Goal: Information Seeking & Learning: Find specific page/section

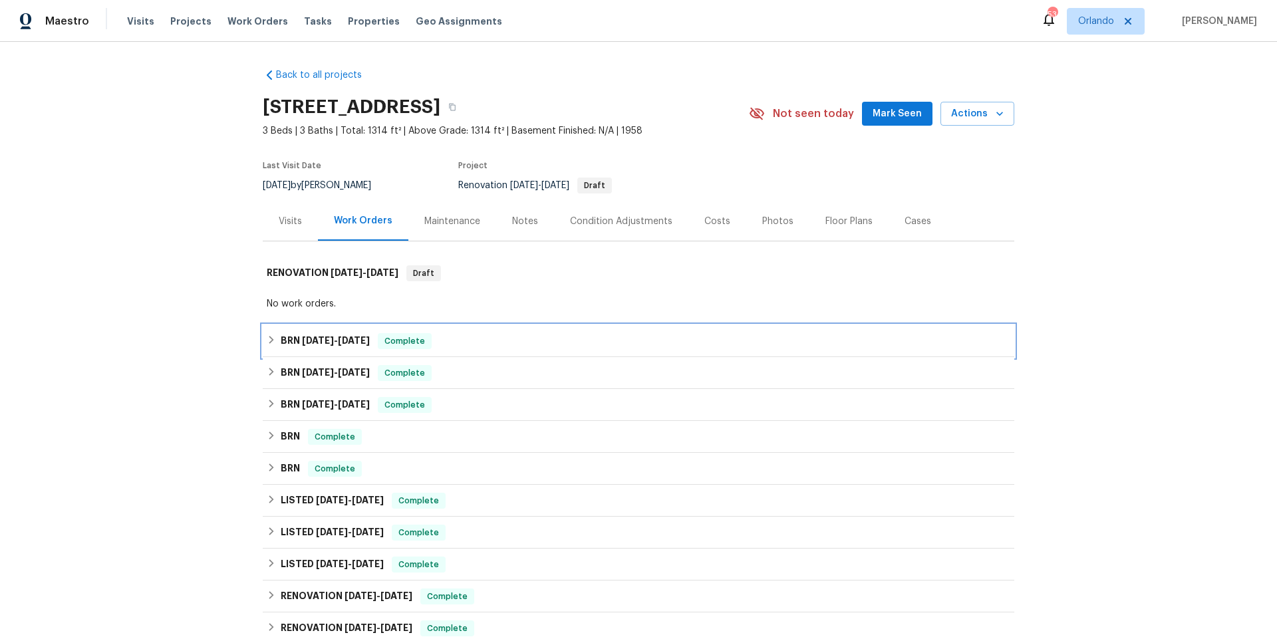
click at [483, 343] on div "BRN [DATE] - [DATE] Complete" at bounding box center [639, 341] width 744 height 16
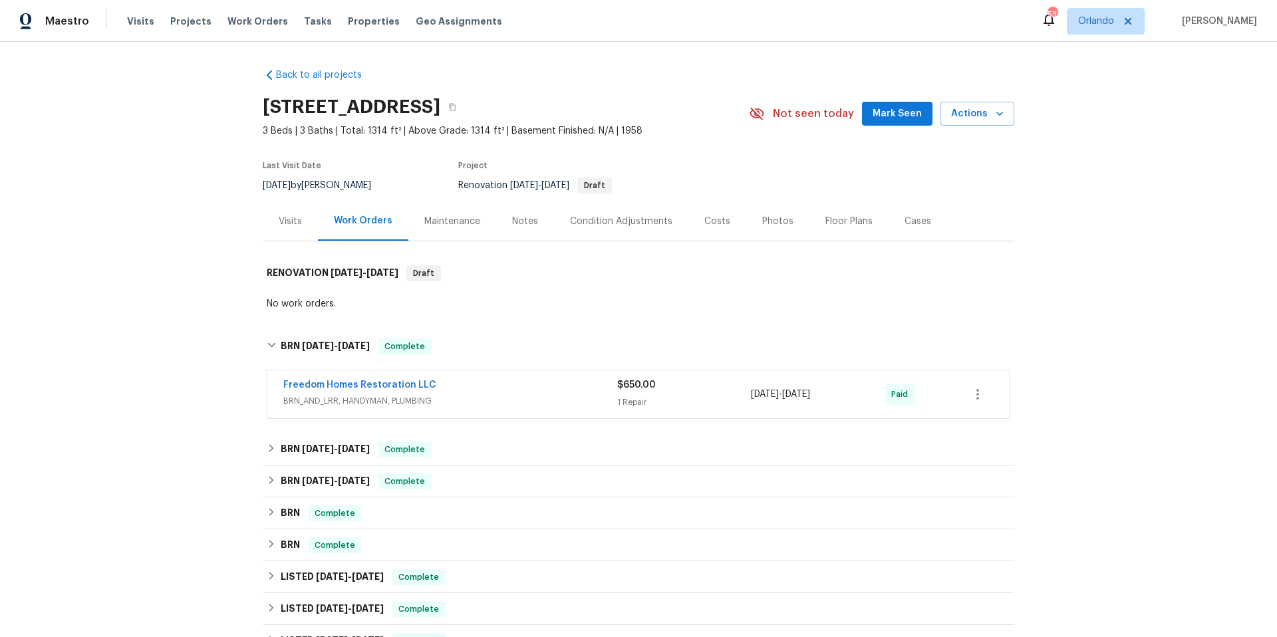
click at [480, 393] on div "Freedom Homes Restoration LLC" at bounding box center [450, 387] width 334 height 16
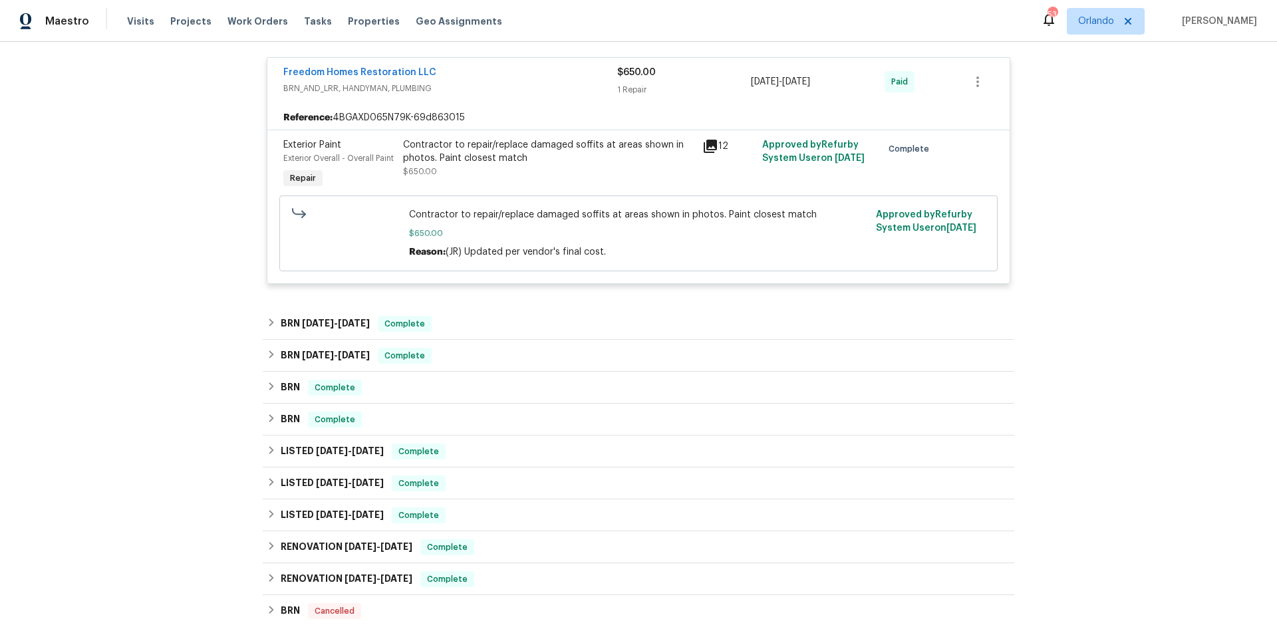
scroll to position [375, 0]
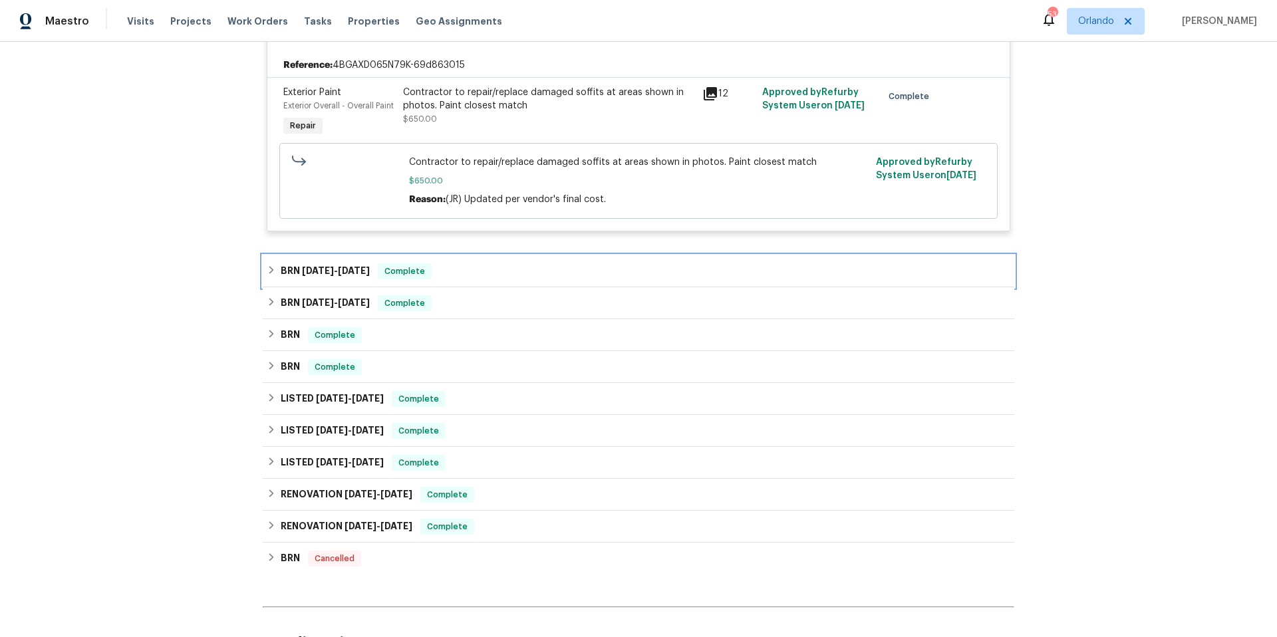
click at [512, 277] on div "BRN [DATE] - [DATE] Complete" at bounding box center [639, 271] width 744 height 16
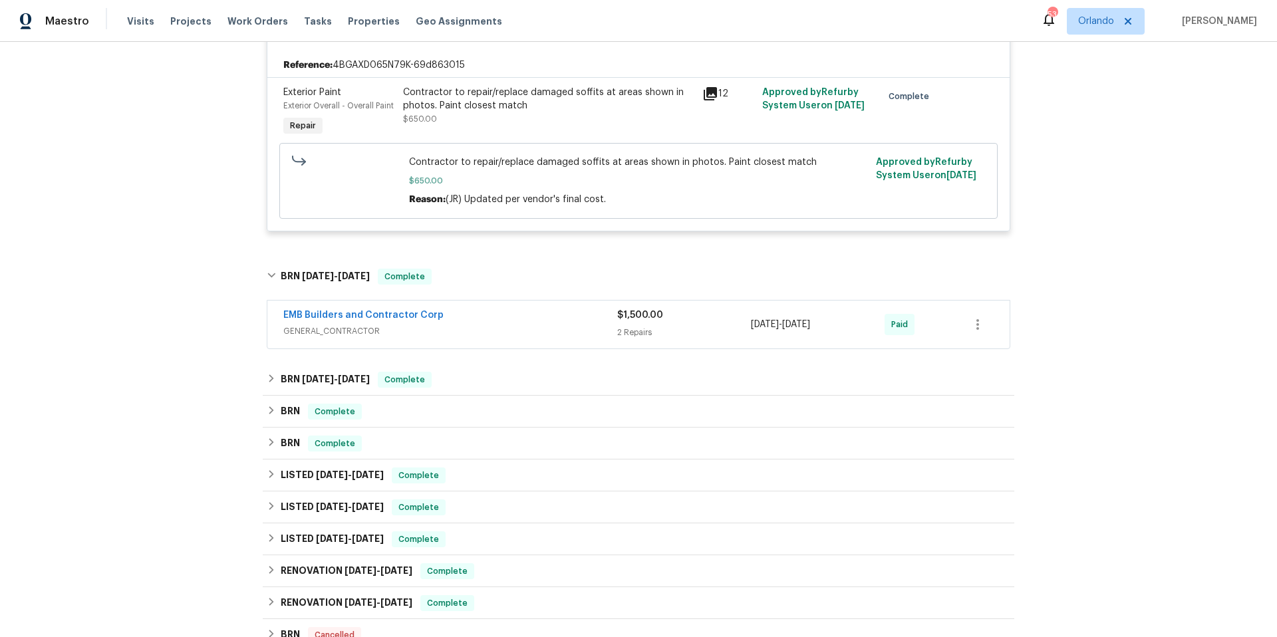
click at [524, 326] on span "GENERAL_CONTRACTOR" at bounding box center [450, 331] width 334 height 13
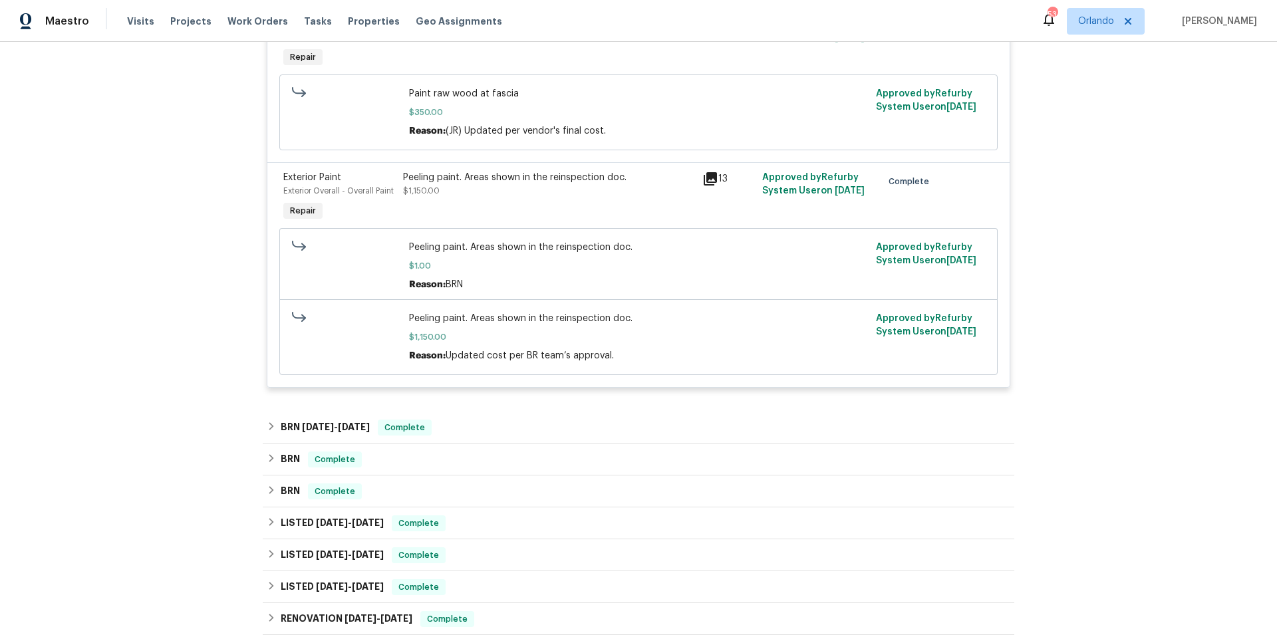
scroll to position [885, 0]
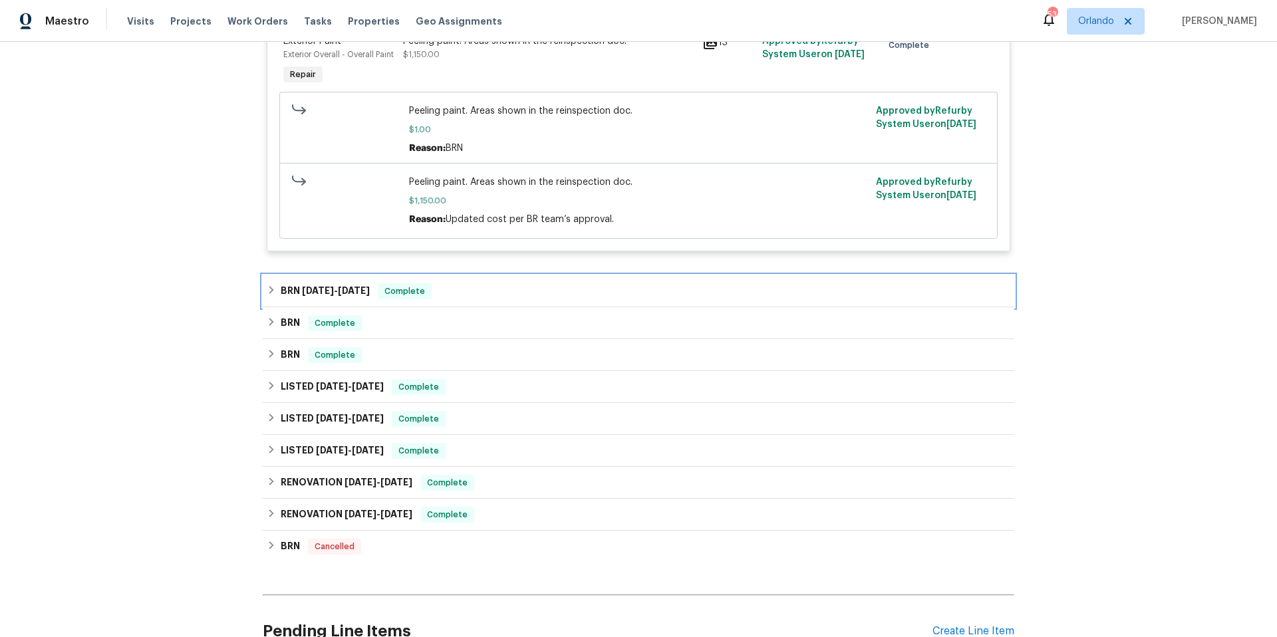
click at [513, 299] on div "BRN [DATE] - [DATE] Complete" at bounding box center [639, 291] width 744 height 16
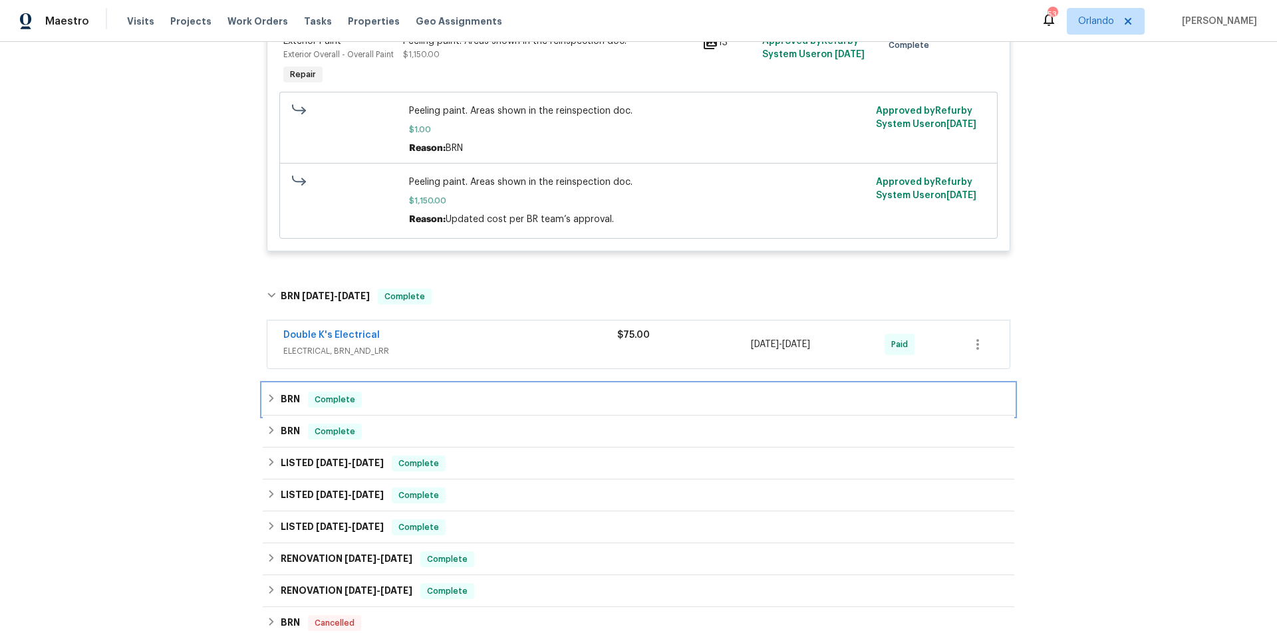
click at [517, 399] on div "BRN Complete" at bounding box center [639, 400] width 744 height 16
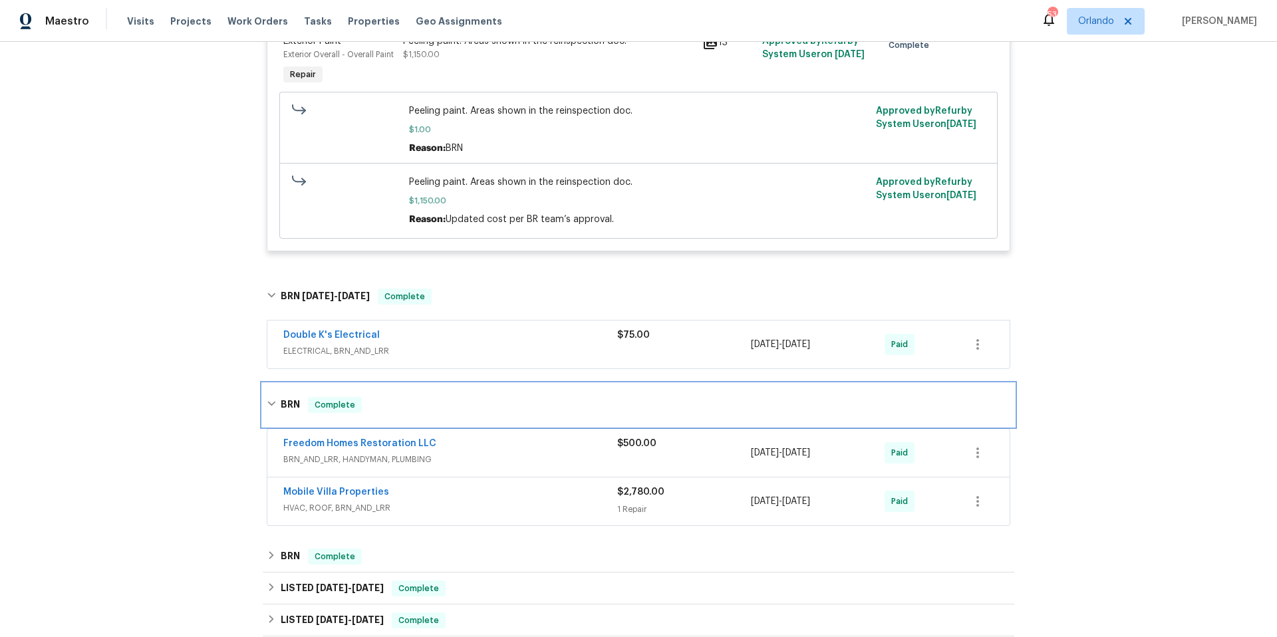
scroll to position [984, 0]
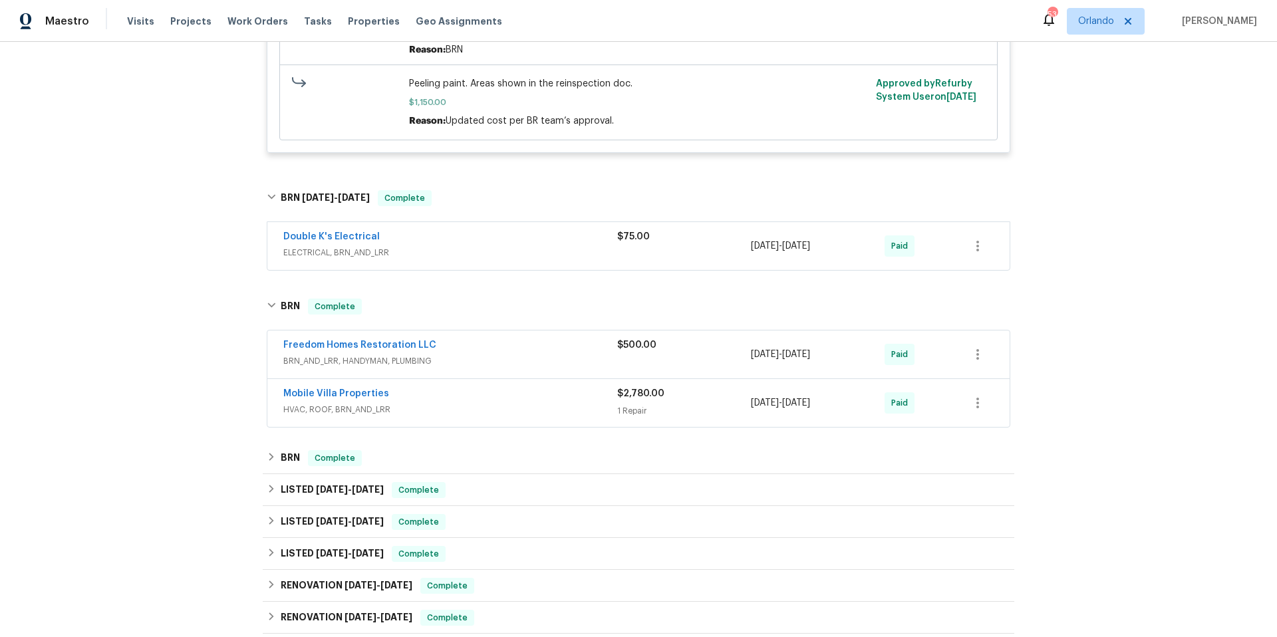
click at [518, 402] on div "Mobile Villa Properties" at bounding box center [450, 395] width 334 height 16
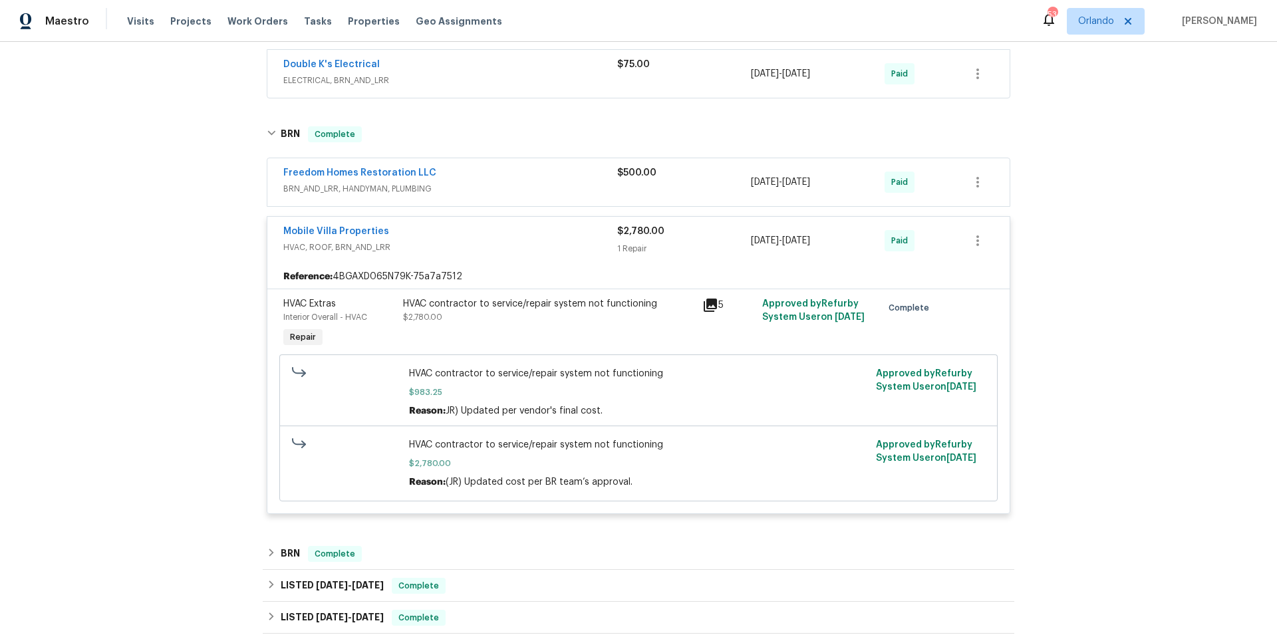
scroll to position [1398, 0]
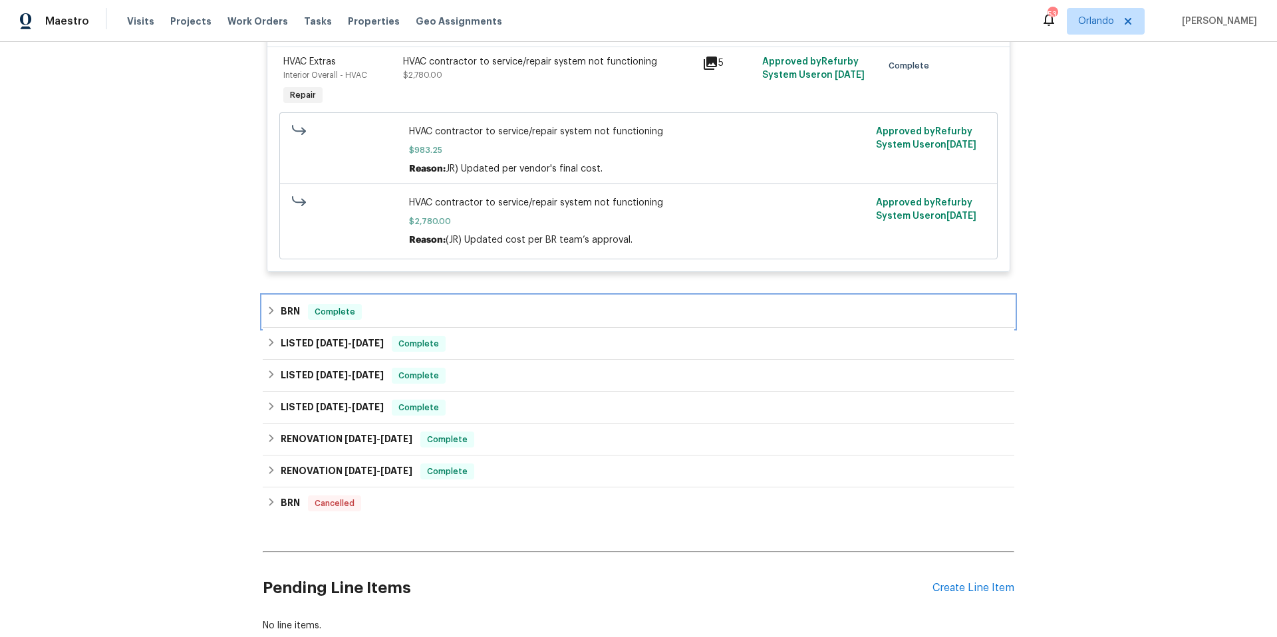
click at [480, 320] on div "BRN Complete" at bounding box center [639, 312] width 744 height 16
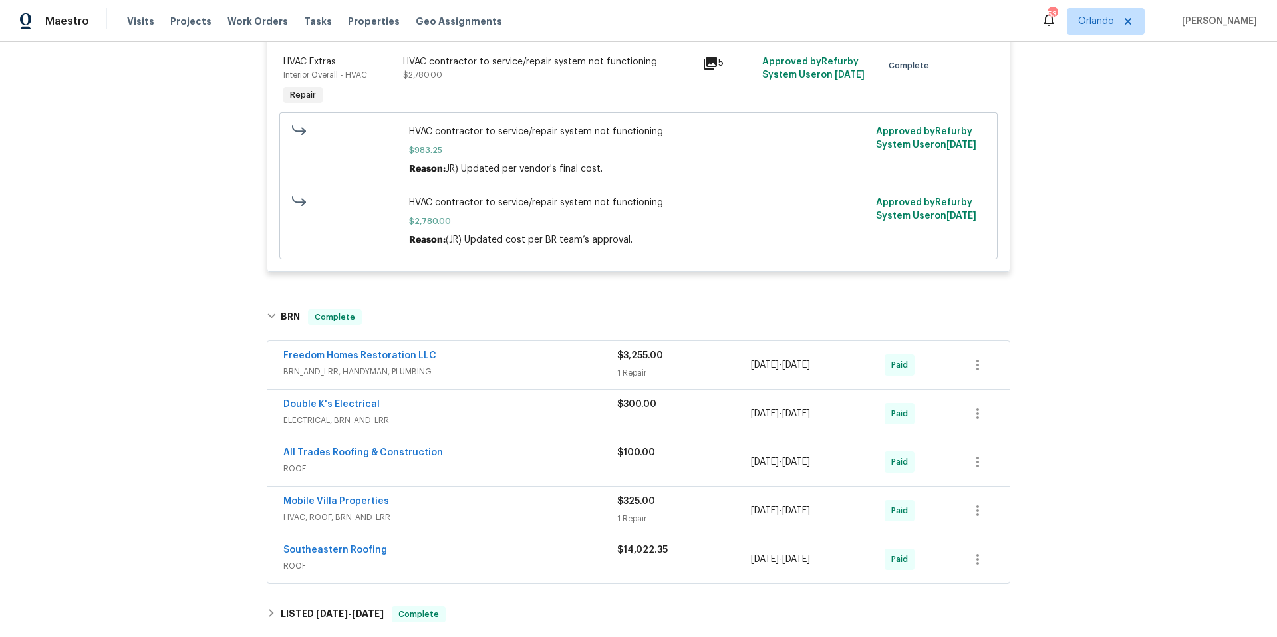
click at [502, 375] on span "BRN_AND_LRR, HANDYMAN, PLUMBING" at bounding box center [450, 371] width 334 height 13
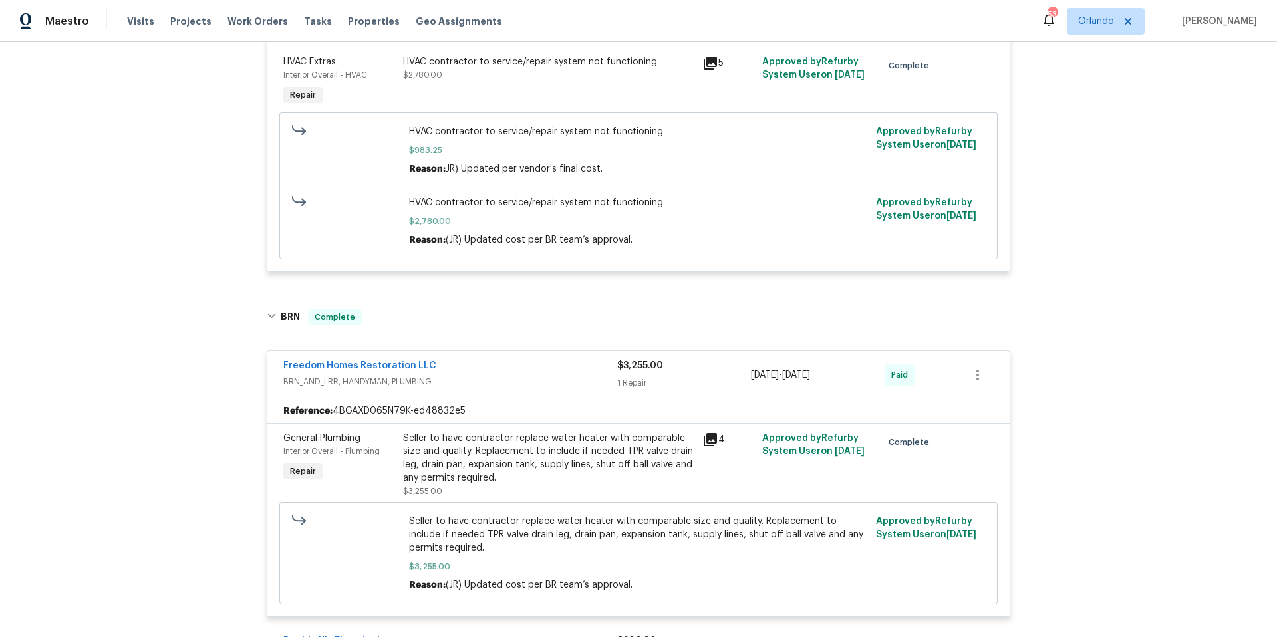
click at [705, 442] on icon at bounding box center [710, 439] width 13 height 13
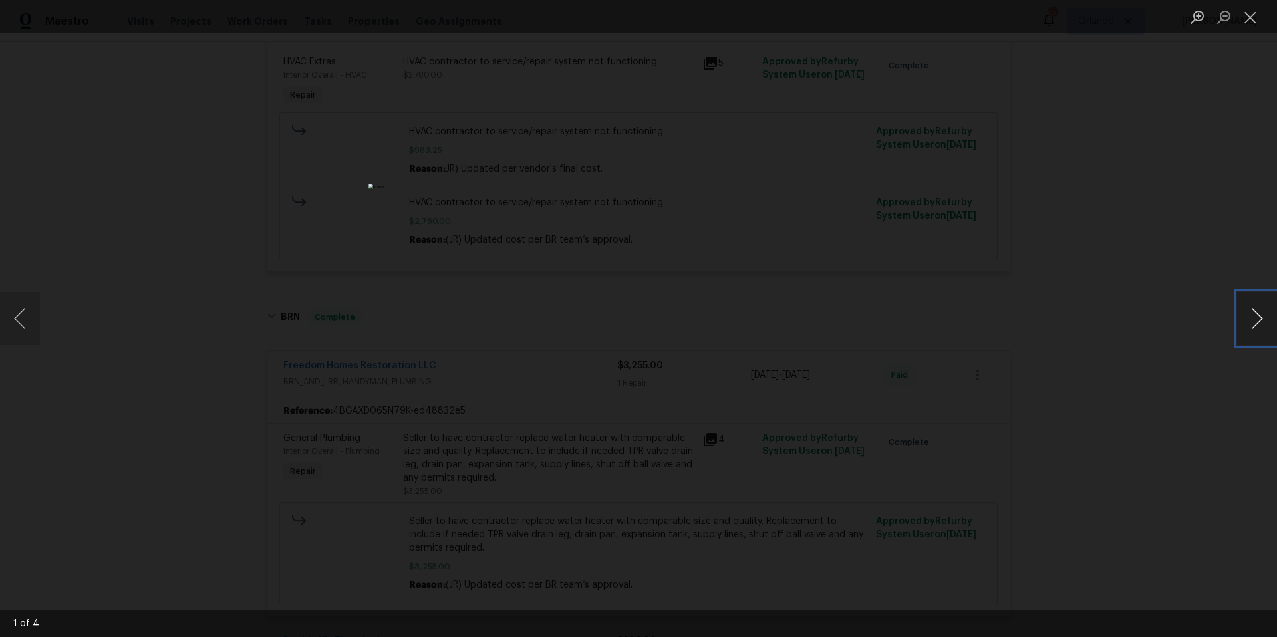
click at [1257, 319] on button "Next image" at bounding box center [1257, 318] width 40 height 53
click at [1250, 23] on button "Close lightbox" at bounding box center [1250, 16] width 27 height 23
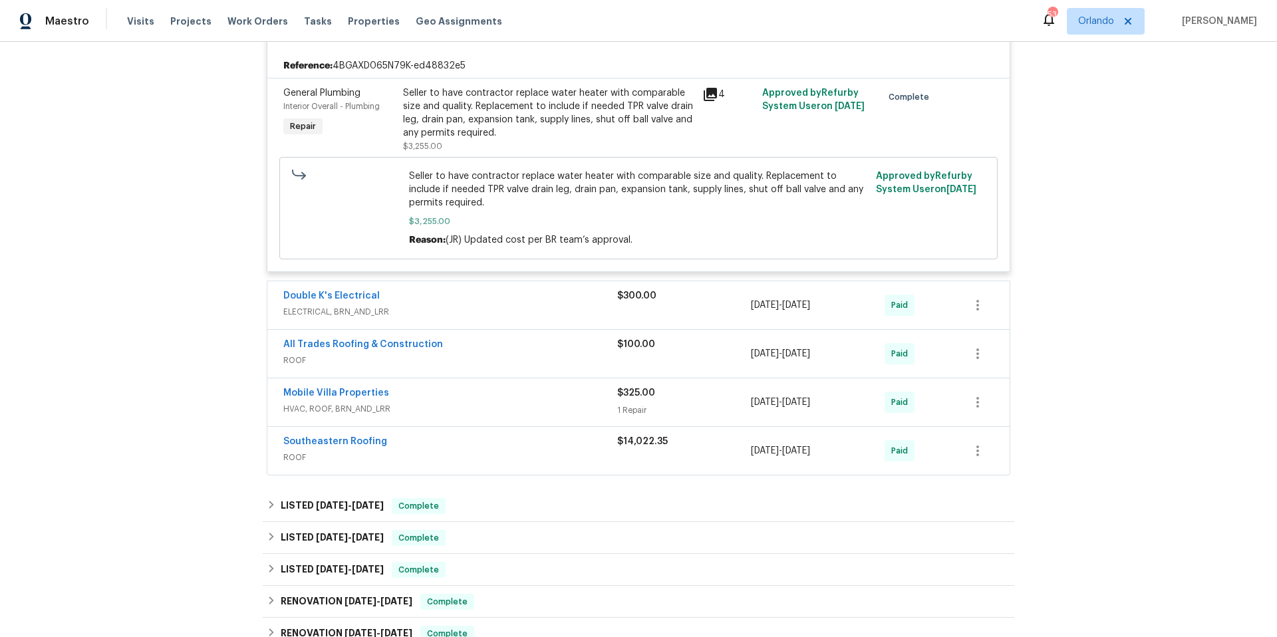
scroll to position [1744, 0]
click at [361, 444] on link "Southeastern Roofing" at bounding box center [335, 440] width 104 height 9
